Goal: Task Accomplishment & Management: Complete application form

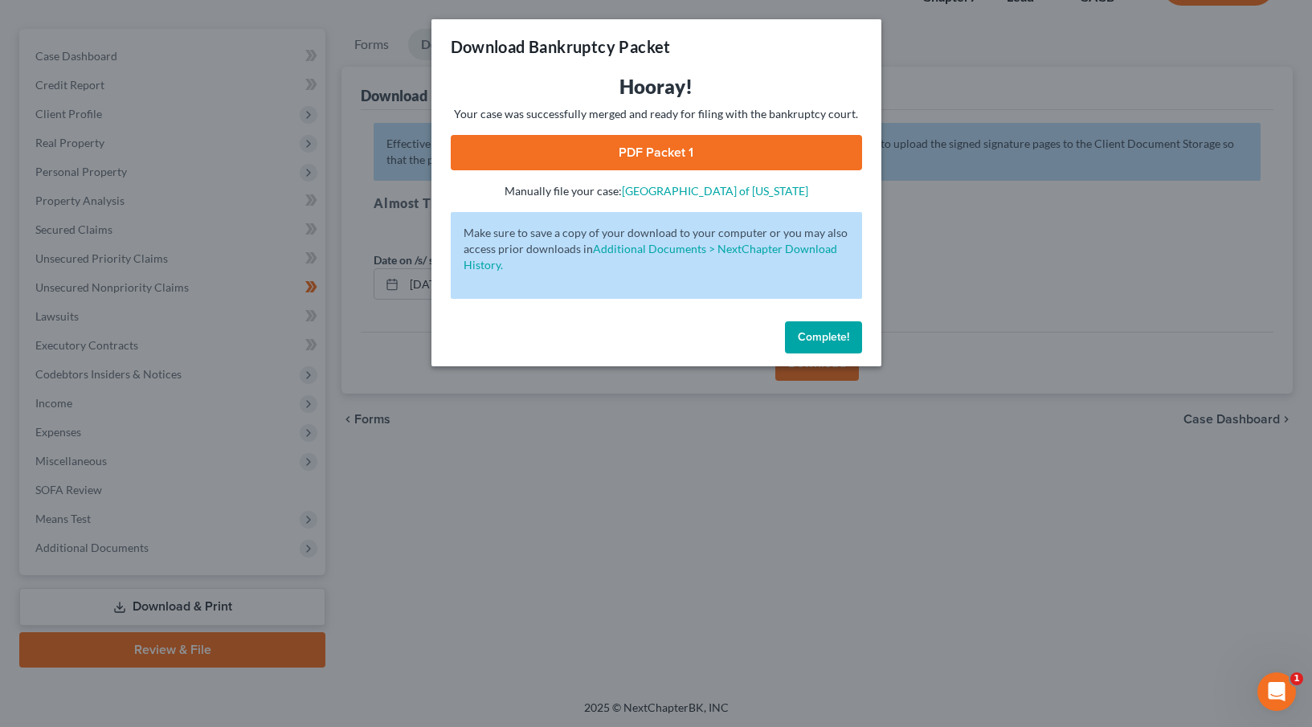
click at [810, 338] on span "Complete!" at bounding box center [823, 337] width 51 height 14
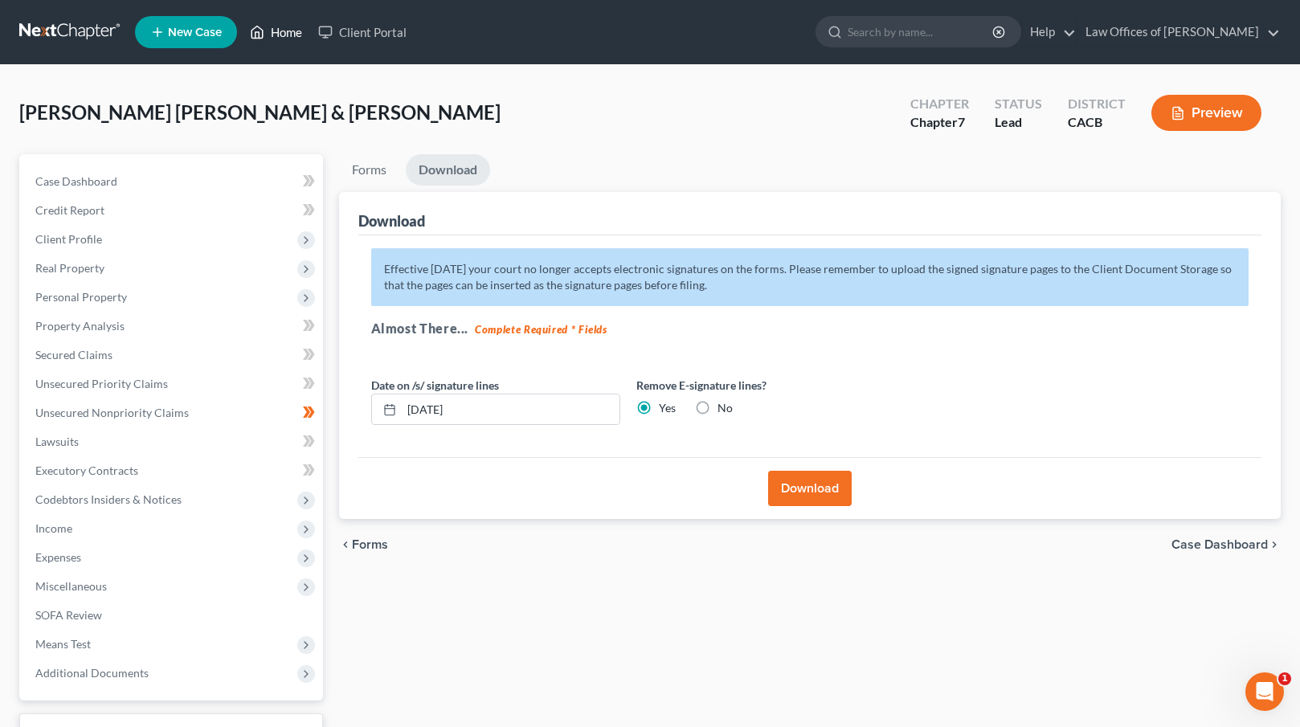
click at [285, 35] on link "Home" at bounding box center [276, 32] width 68 height 29
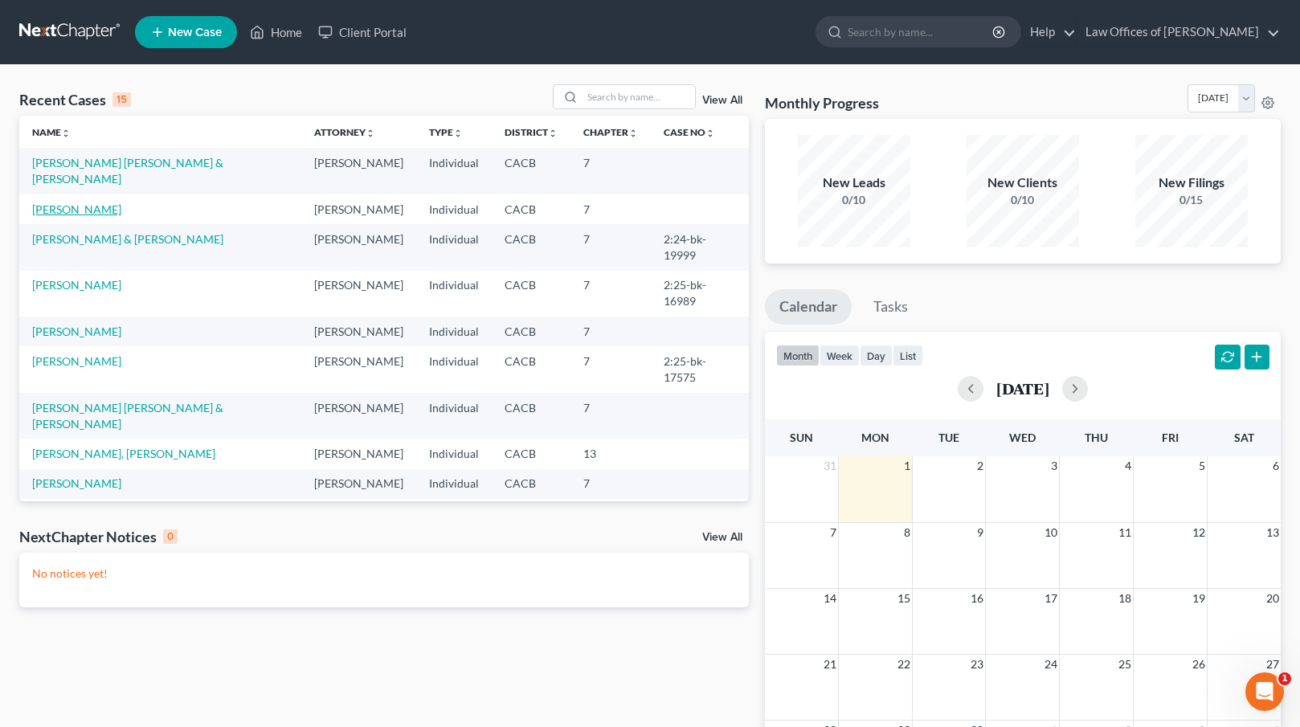
click at [87, 202] on link "[PERSON_NAME]" at bounding box center [76, 209] width 89 height 14
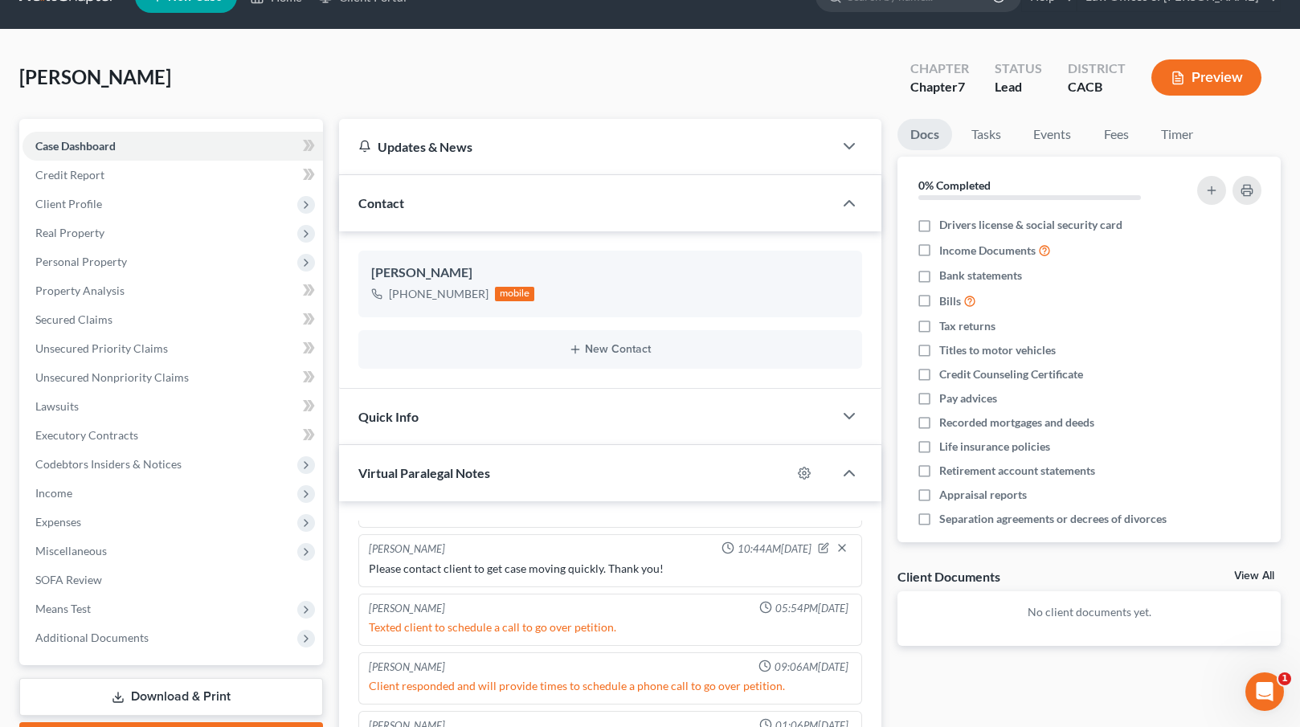
scroll to position [13, 0]
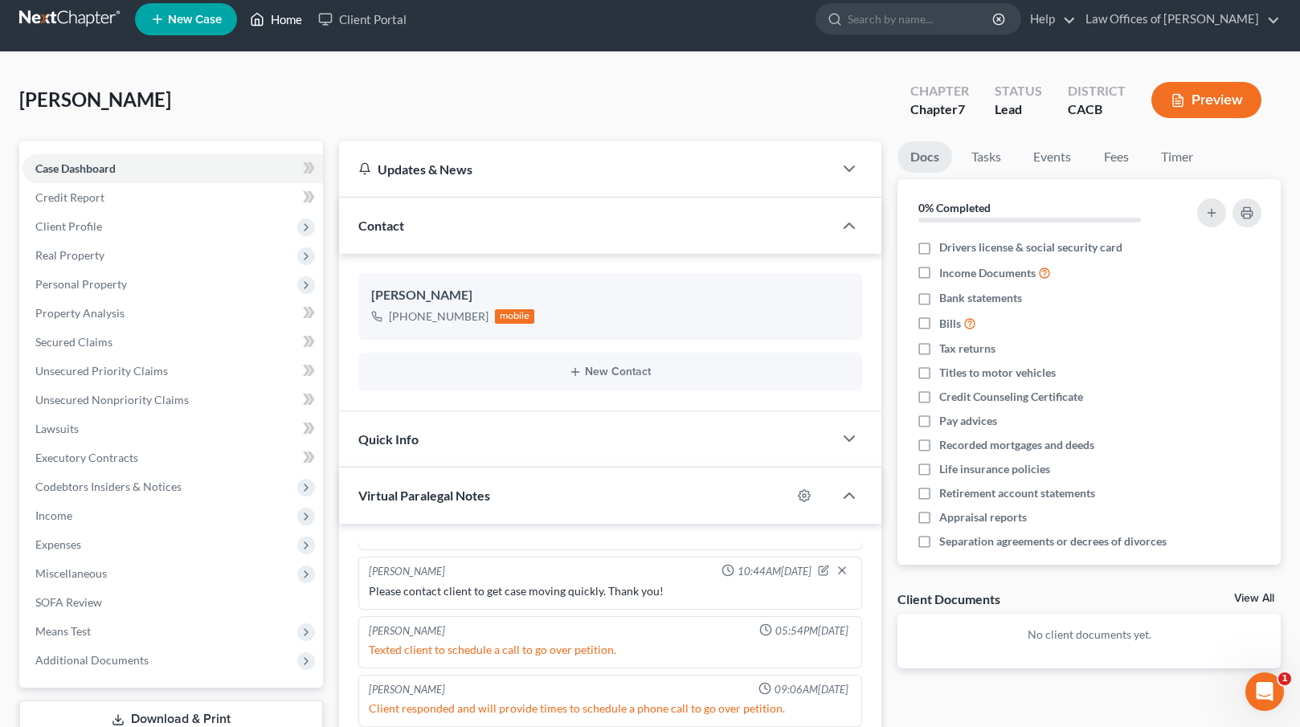
click at [285, 22] on link "Home" at bounding box center [276, 19] width 68 height 29
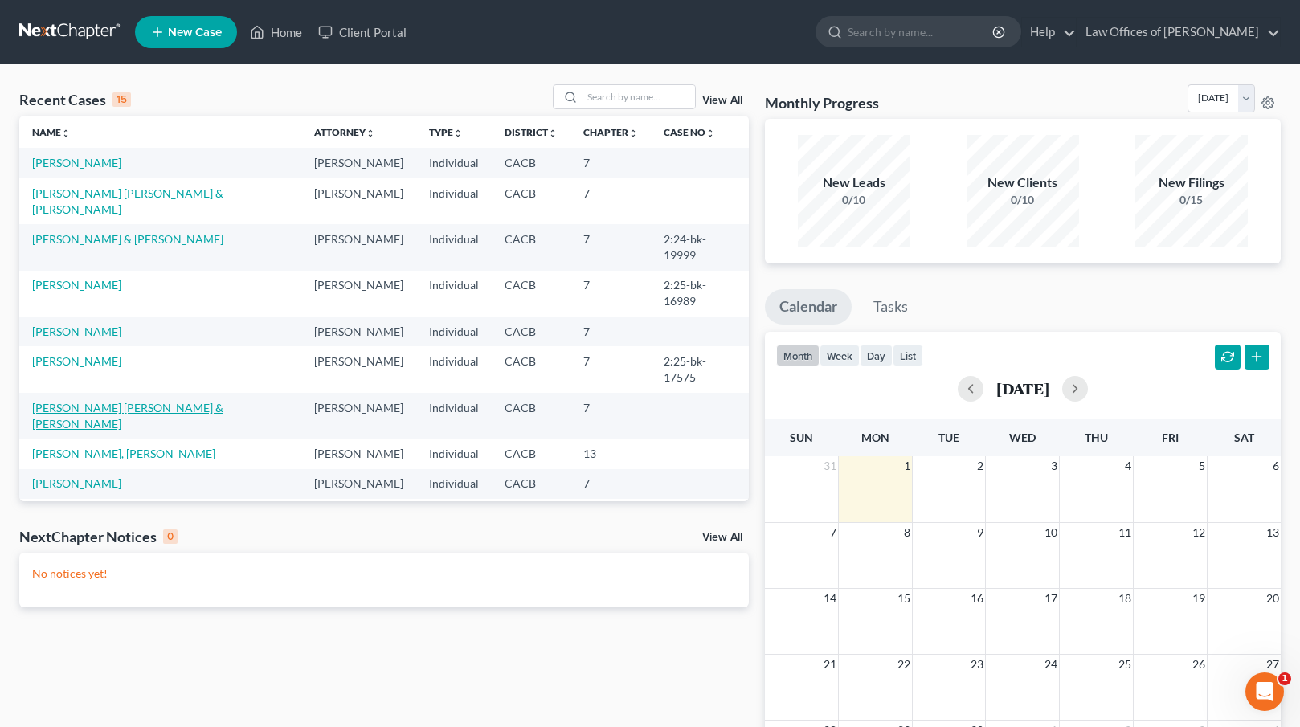
click at [71, 401] on link "[PERSON_NAME] [PERSON_NAME] & [PERSON_NAME]" at bounding box center [127, 416] width 191 height 30
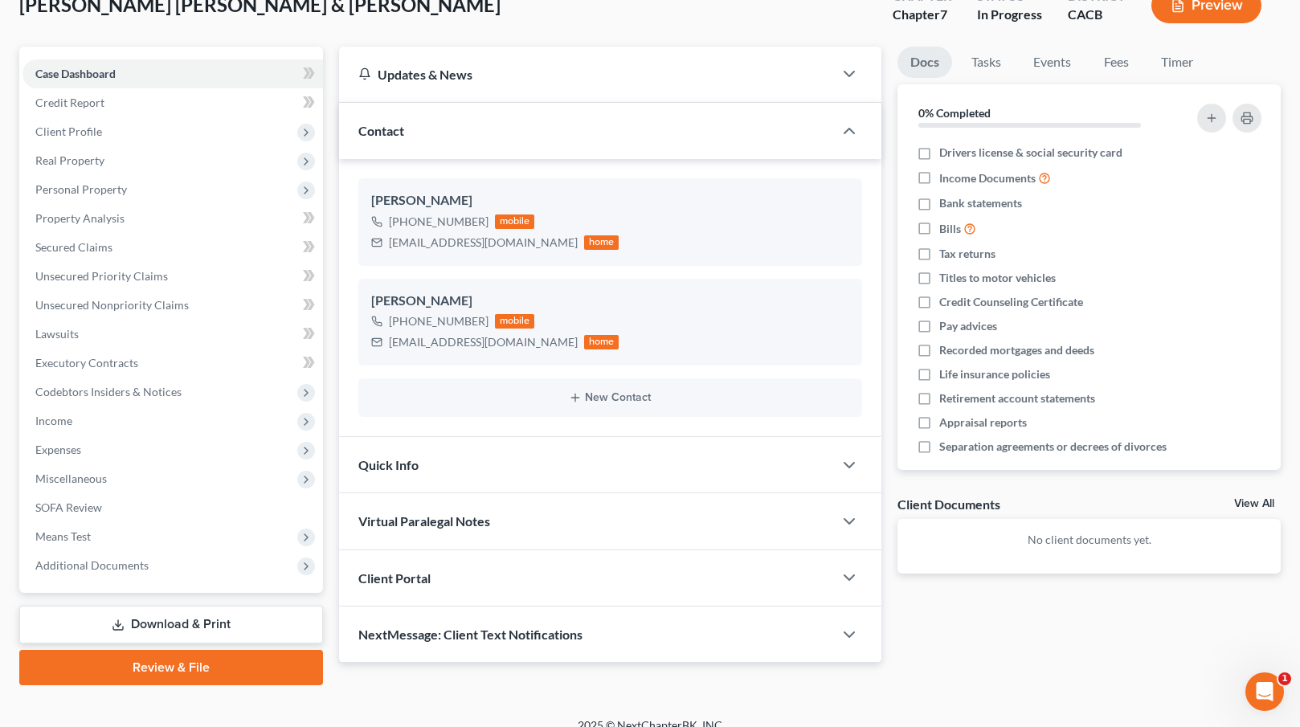
scroll to position [125, 0]
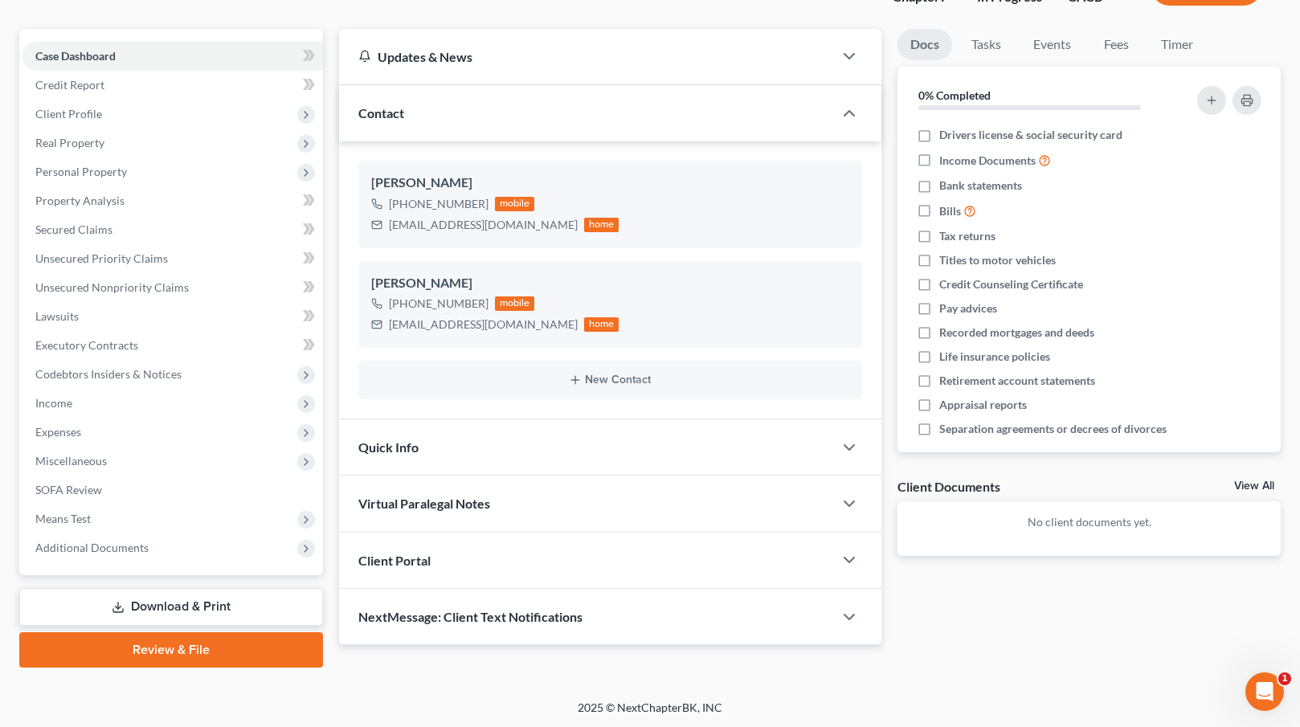
click at [617, 492] on div "Virtual Paralegal Notes" at bounding box center [586, 503] width 495 height 55
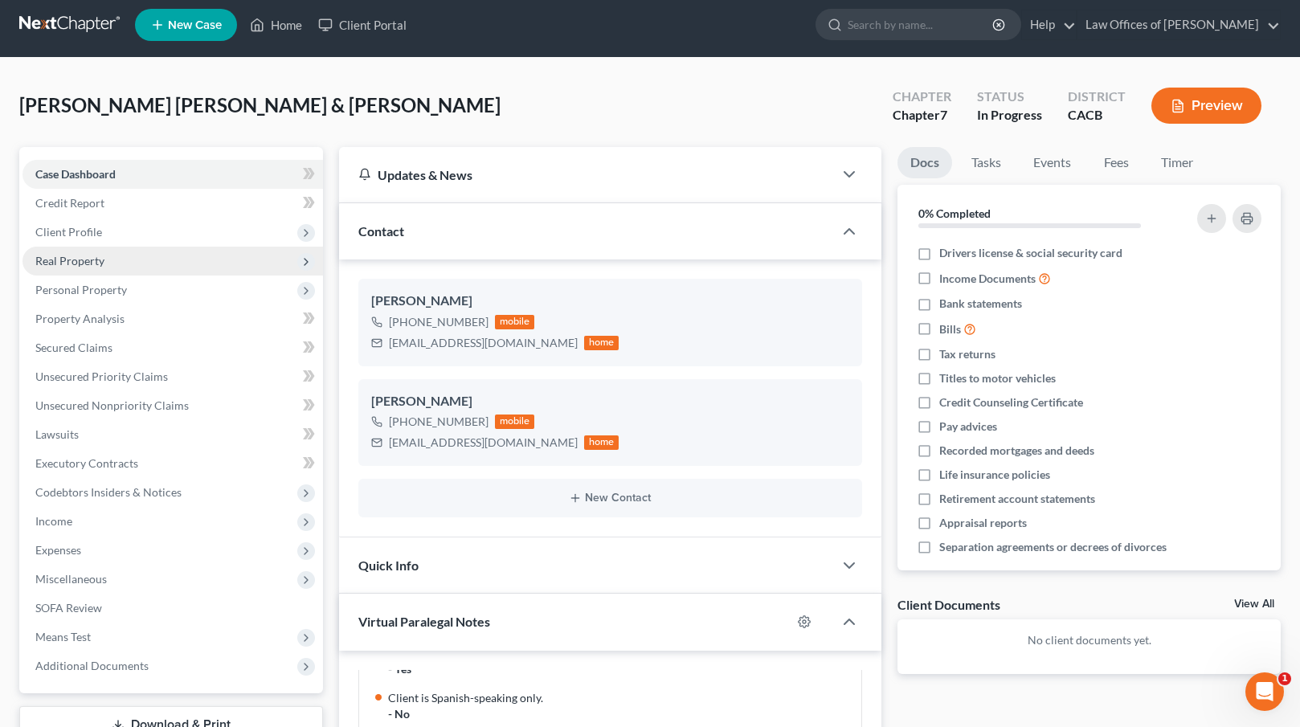
scroll to position [0, 0]
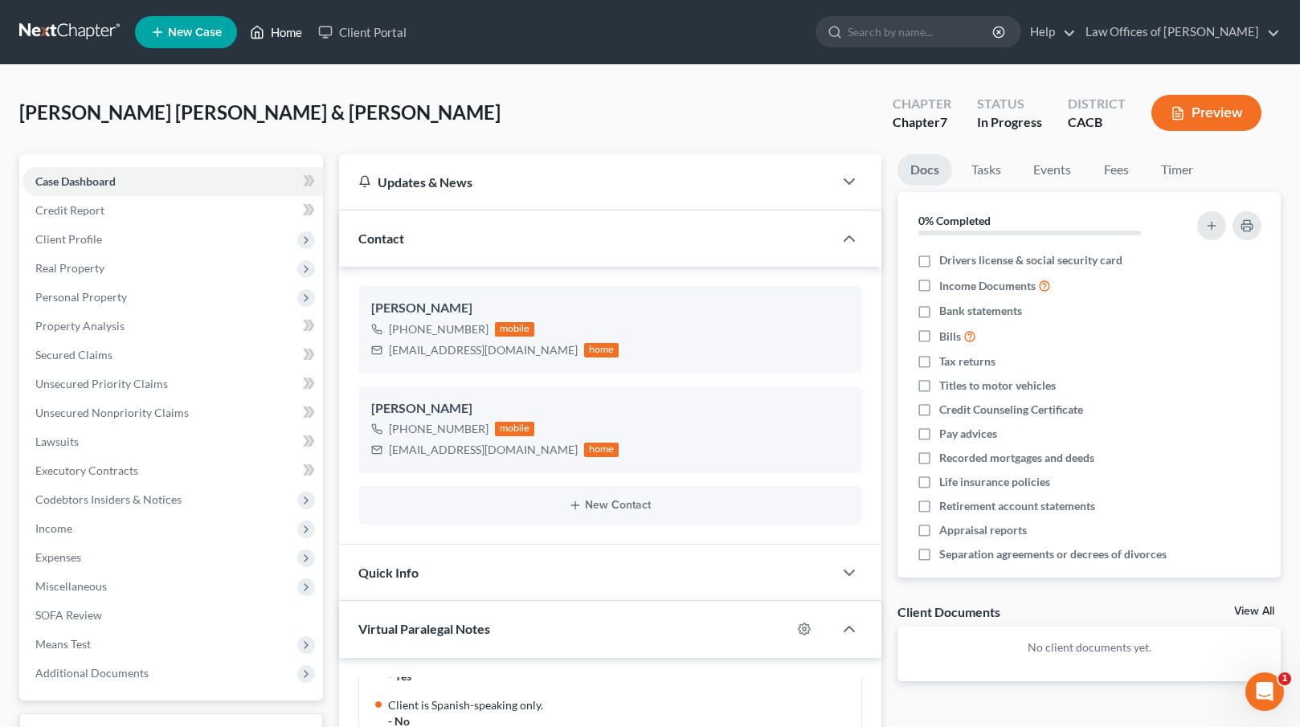
click at [284, 36] on link "Home" at bounding box center [276, 32] width 68 height 29
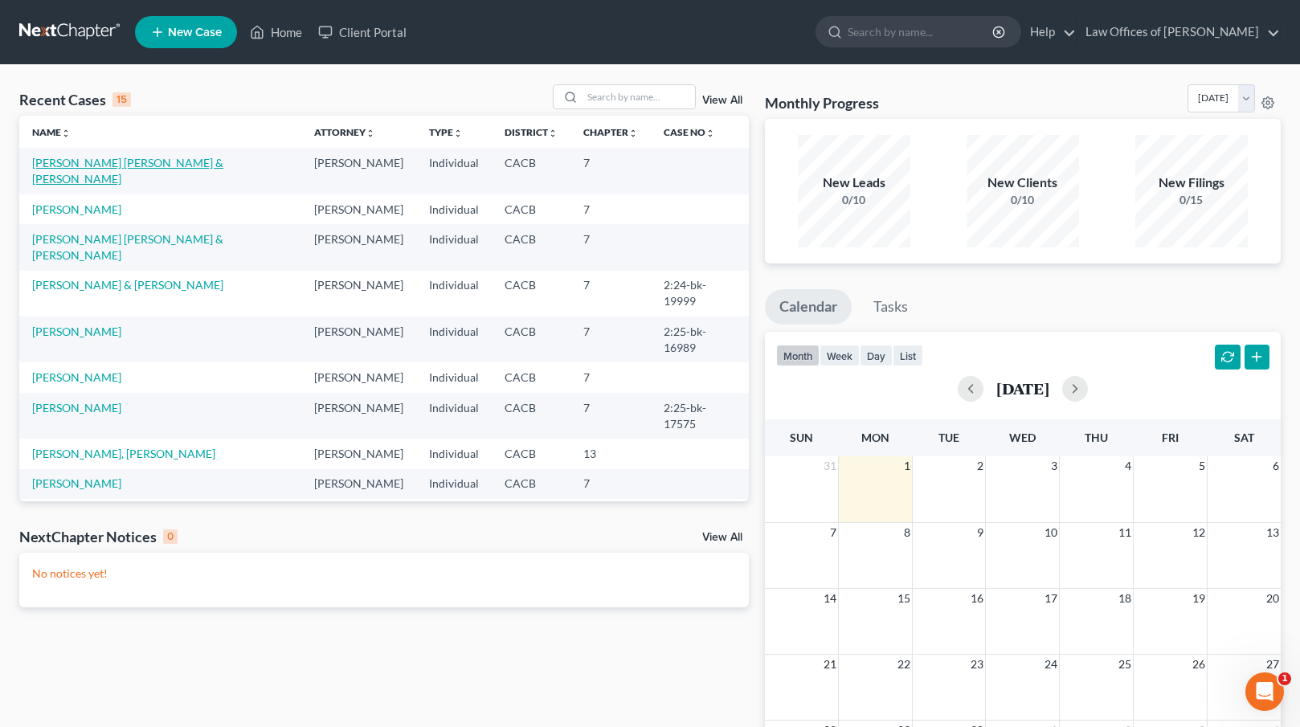
click at [78, 162] on link "[PERSON_NAME] [PERSON_NAME] & [PERSON_NAME]" at bounding box center [127, 171] width 191 height 30
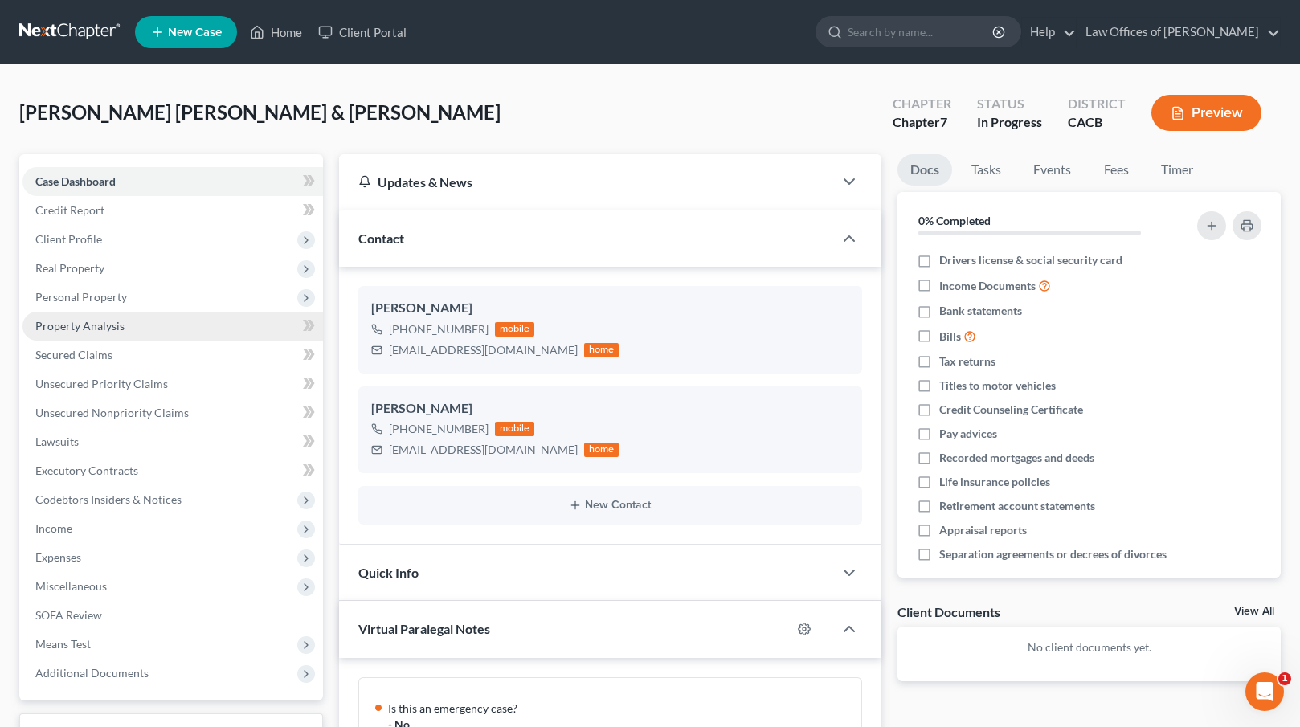
scroll to position [228, 0]
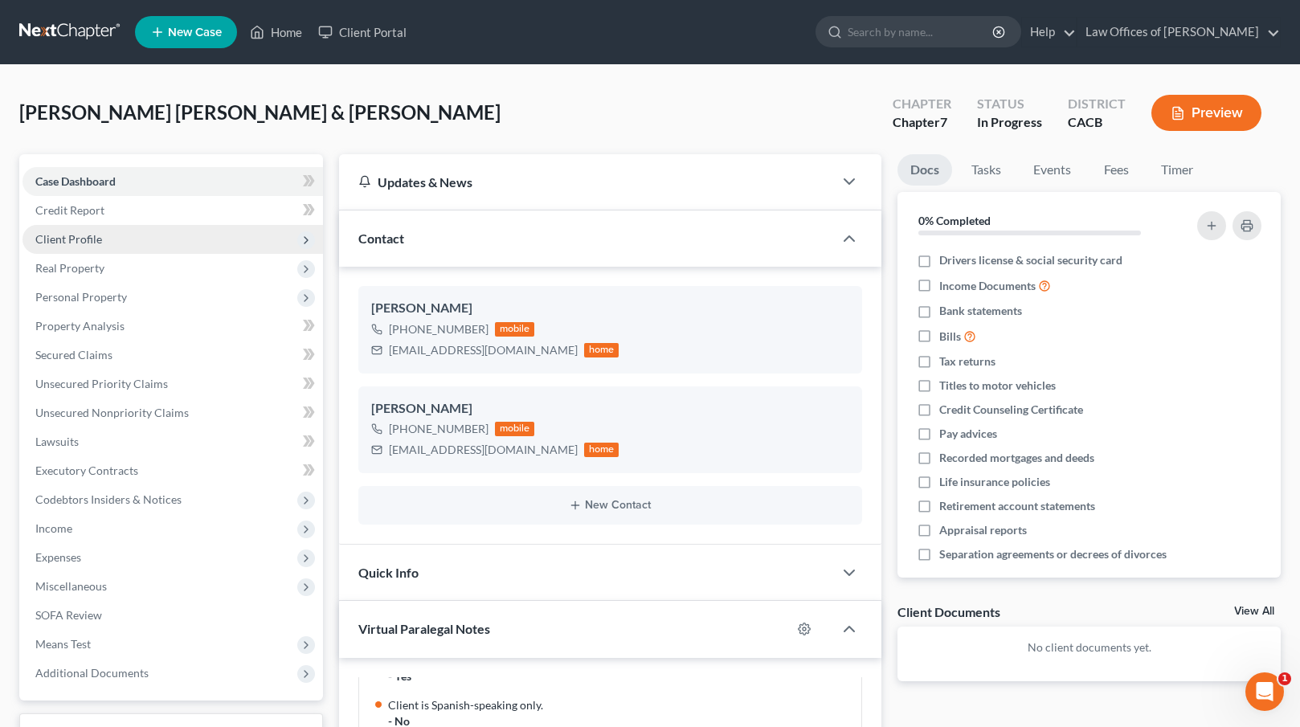
click at [109, 238] on span "Client Profile" at bounding box center [172, 239] width 300 height 29
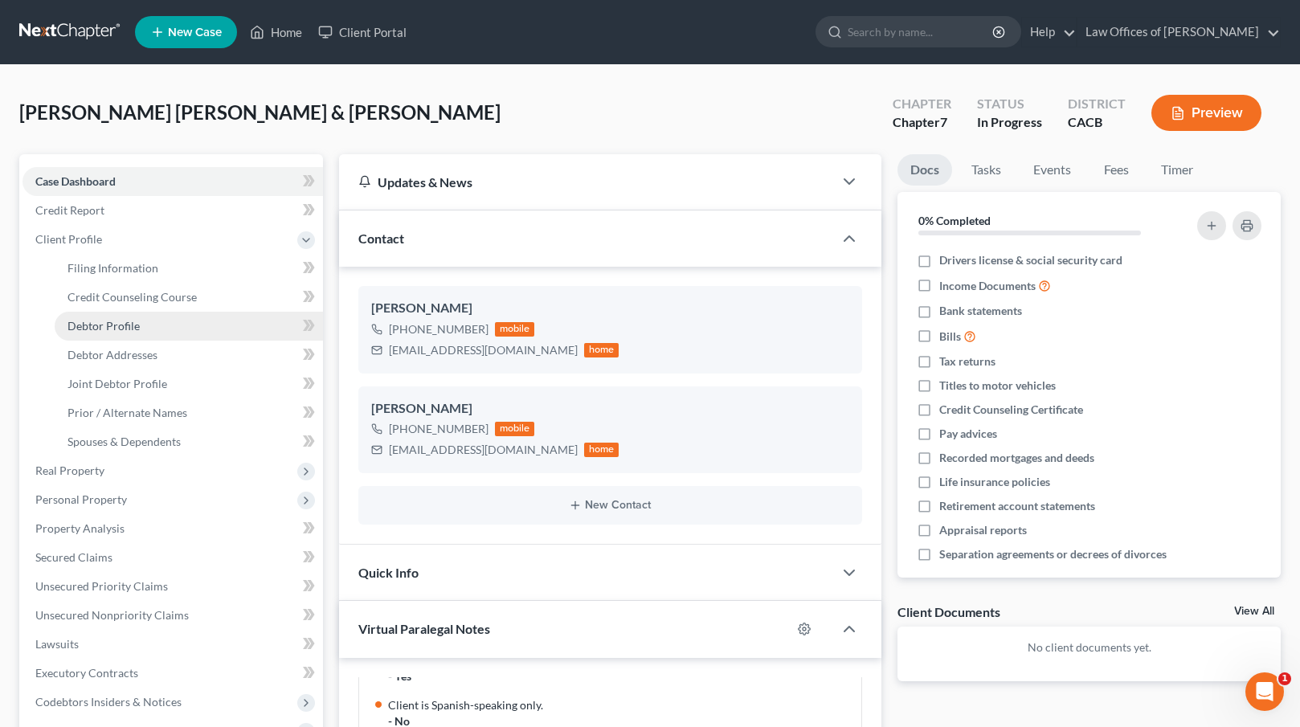
click at [118, 322] on span "Debtor Profile" at bounding box center [103, 326] width 72 height 14
select select "1"
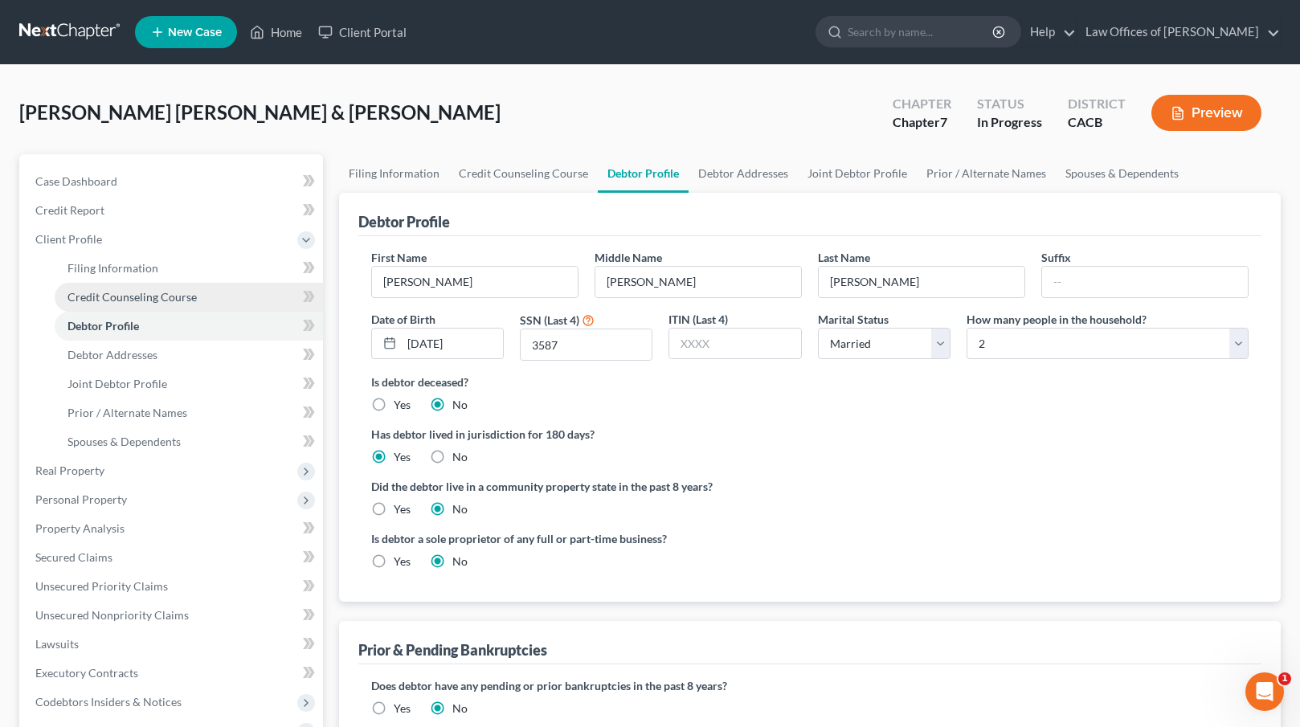
click at [141, 298] on span "Credit Counseling Course" at bounding box center [131, 297] width 129 height 14
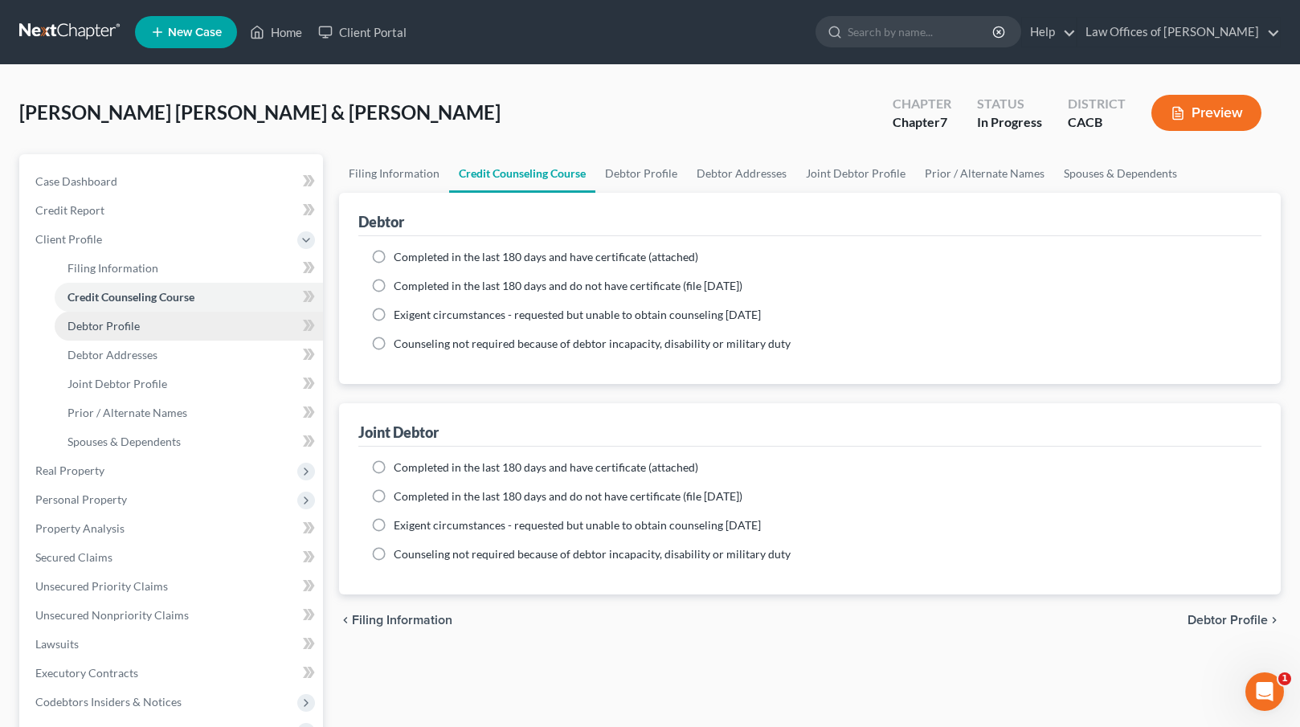
click at [140, 329] on link "Debtor Profile" at bounding box center [189, 326] width 268 height 29
select select "1"
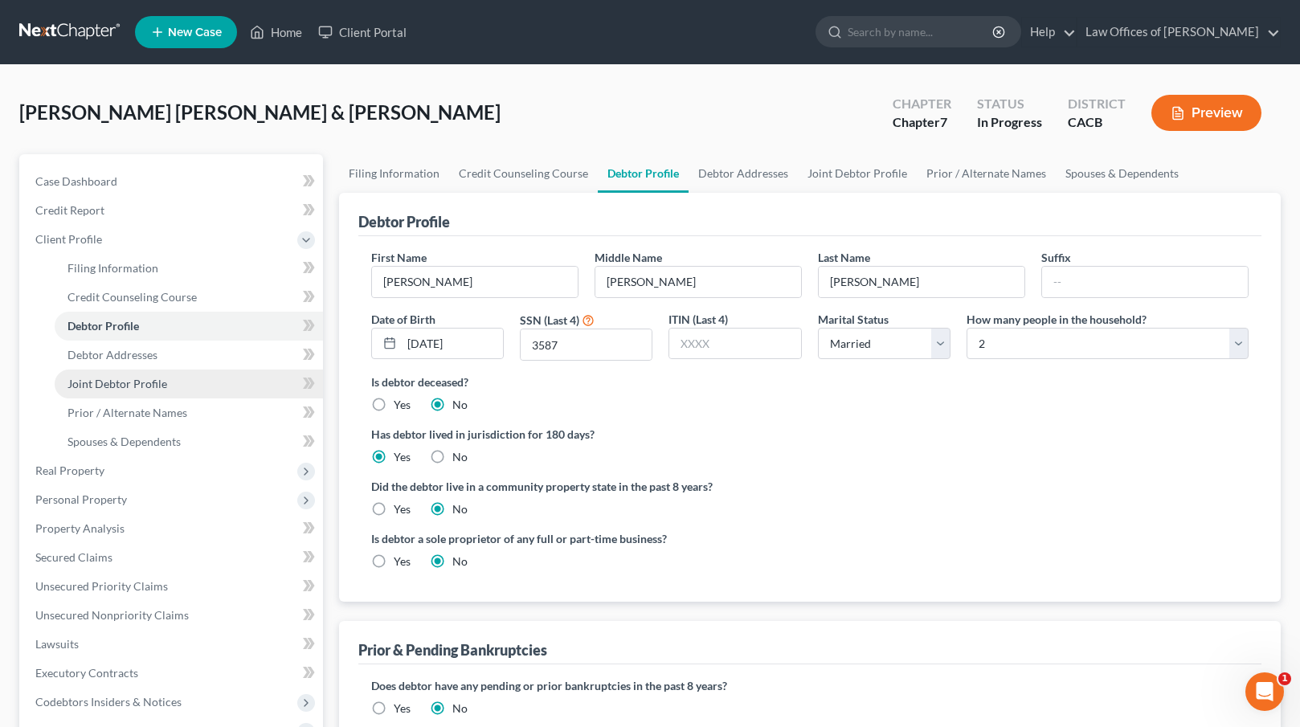
click at [178, 390] on link "Joint Debtor Profile" at bounding box center [189, 384] width 268 height 29
